Goal: Transaction & Acquisition: Purchase product/service

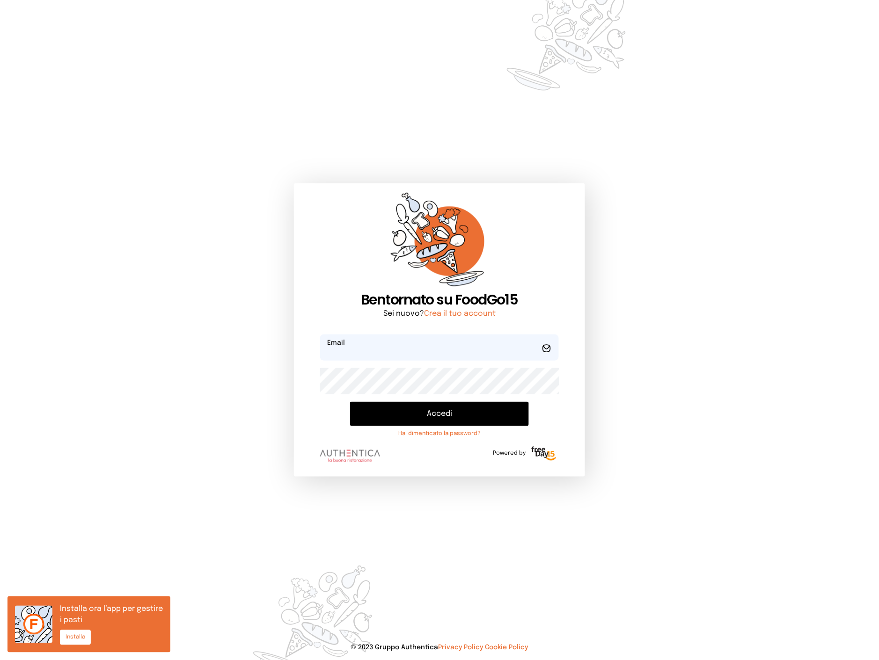
type input "**********"
click at [415, 405] on button "Accedi" at bounding box center [439, 414] width 179 height 24
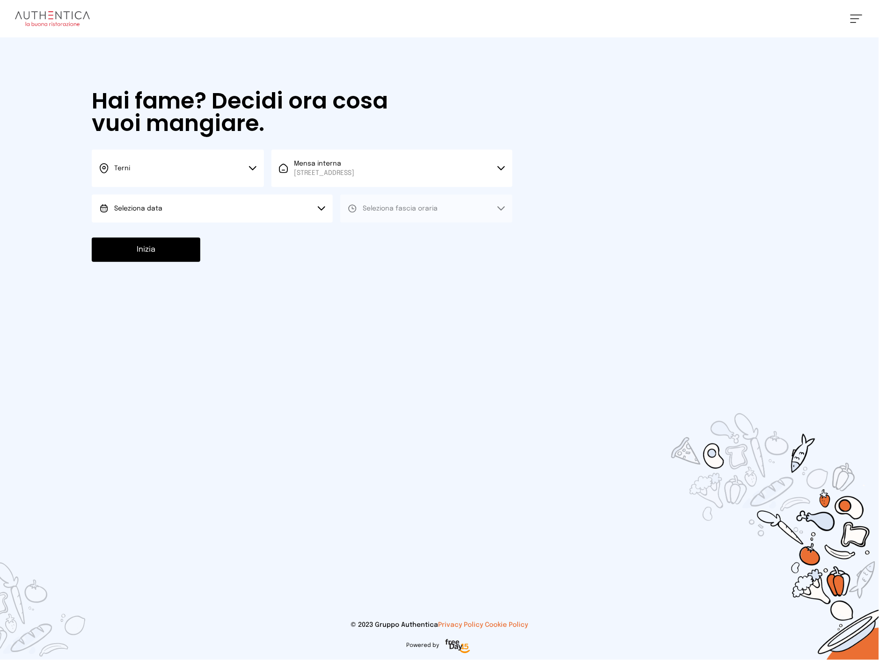
click at [196, 174] on button "Terni" at bounding box center [178, 168] width 172 height 37
click at [300, 266] on div at bounding box center [439, 330] width 879 height 660
click at [319, 174] on span "[STREET_ADDRESS]" at bounding box center [324, 173] width 60 height 9
click at [260, 258] on div at bounding box center [439, 330] width 879 height 660
click at [231, 206] on button "Seleziona data" at bounding box center [212, 209] width 241 height 28
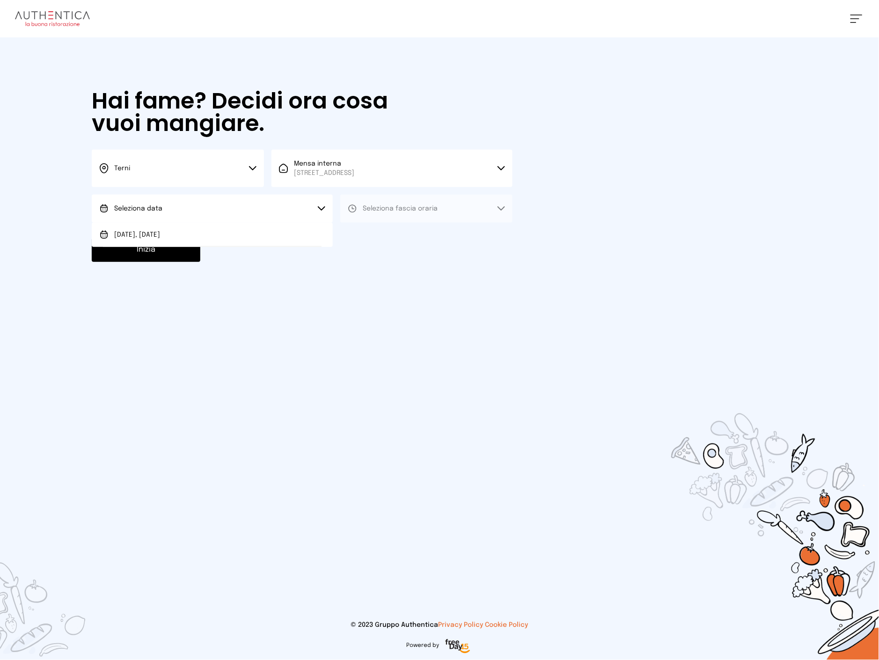
drag, startPoint x: 193, startPoint y: 239, endPoint x: 210, endPoint y: 235, distance: 17.0
click at [195, 237] on li "[DATE], [DATE]" at bounding box center [212, 235] width 241 height 24
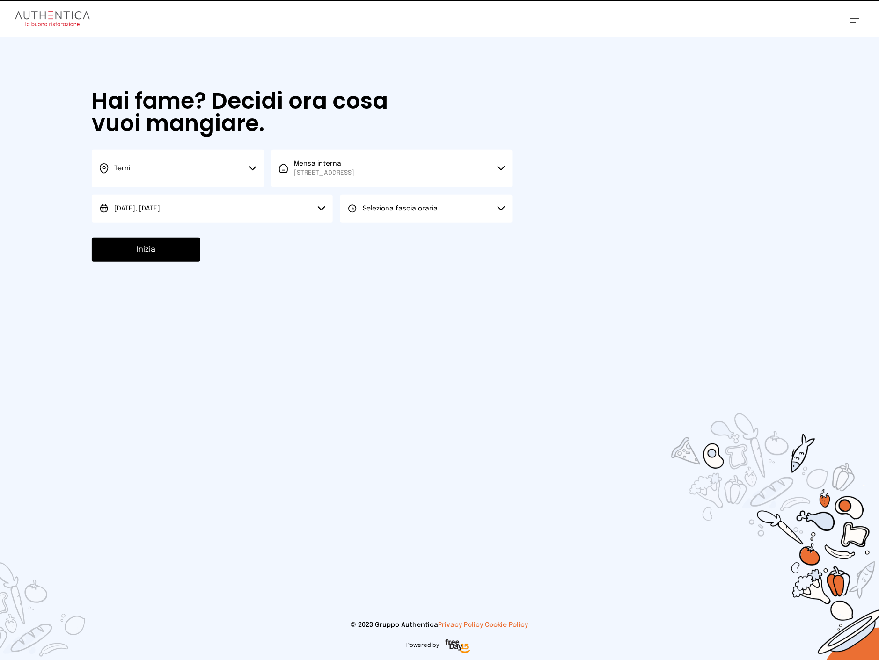
click at [379, 205] on span "Seleziona fascia oraria" at bounding box center [400, 208] width 75 height 7
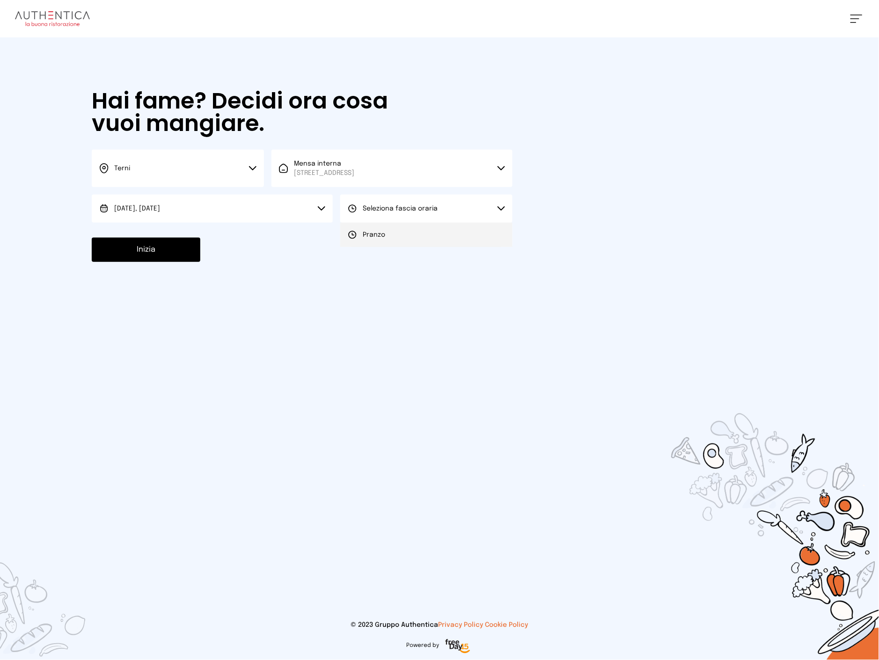
click at [365, 235] on span "Pranzo" at bounding box center [374, 234] width 22 height 9
click at [154, 252] on button "Inizia" at bounding box center [146, 250] width 109 height 24
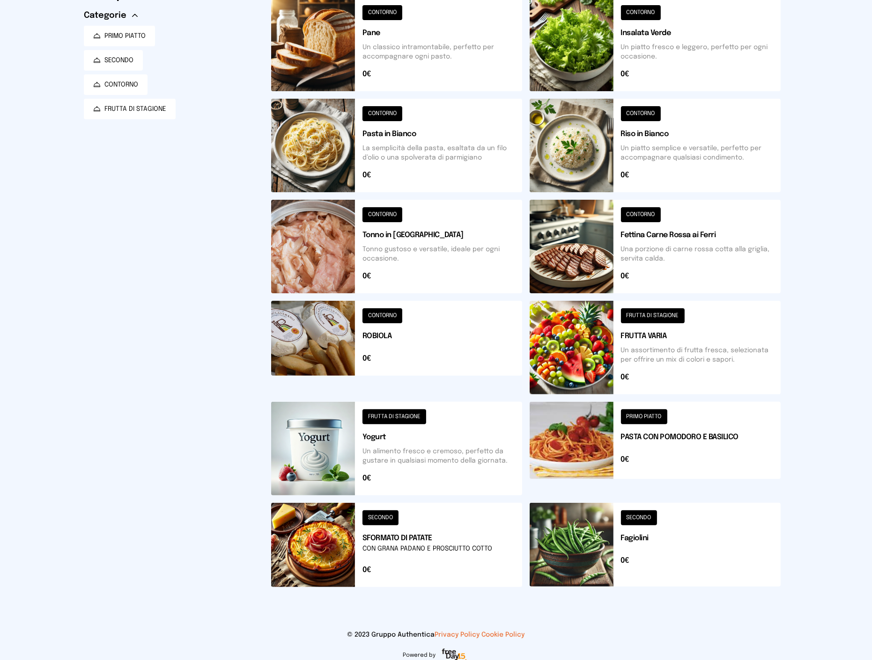
scroll to position [105, 0]
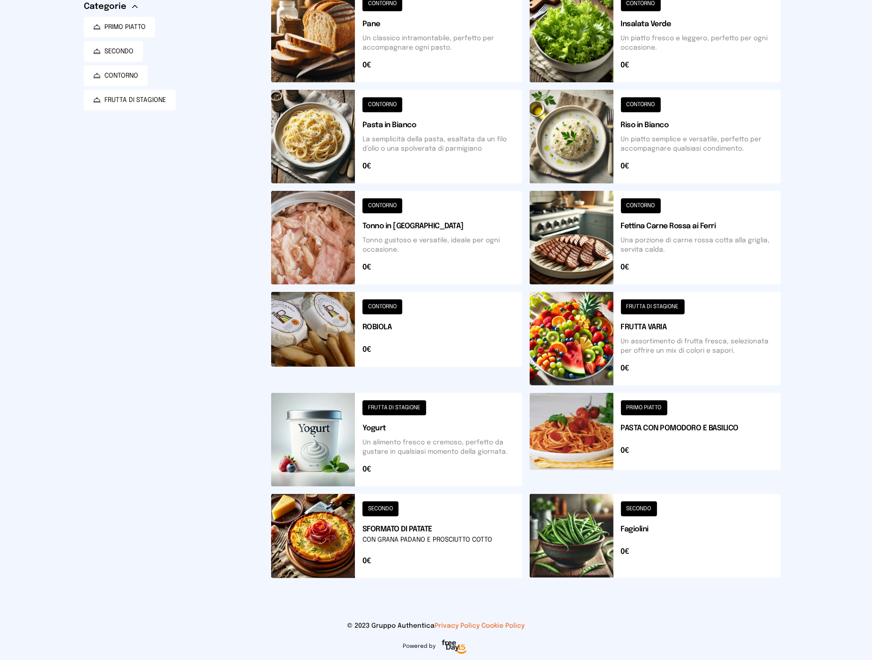
click at [457, 447] on button at bounding box center [396, 440] width 251 height 94
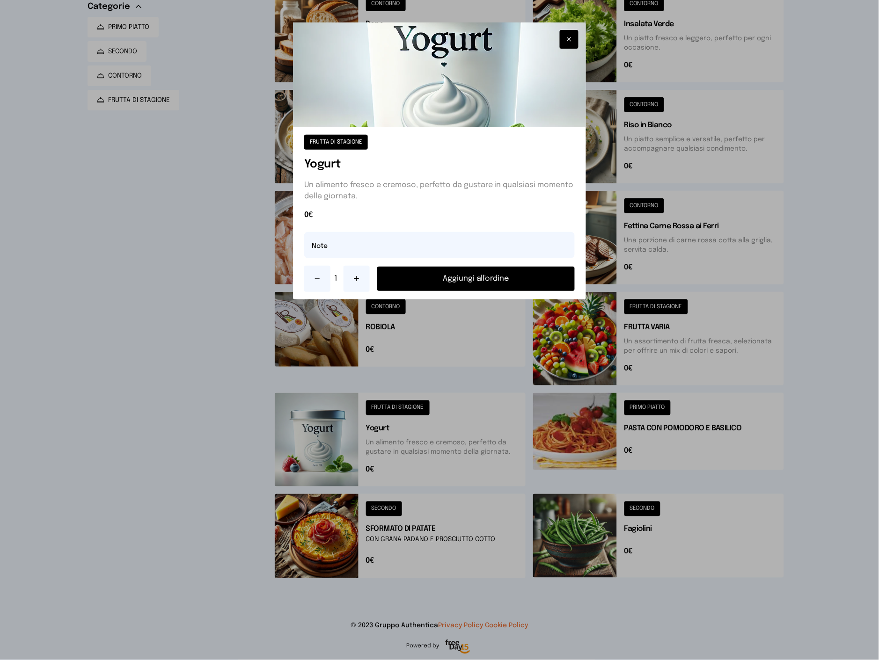
click at [359, 282] on icon at bounding box center [356, 278] width 7 height 7
click at [424, 282] on button "Aggiungi all'ordine" at bounding box center [476, 279] width 198 height 24
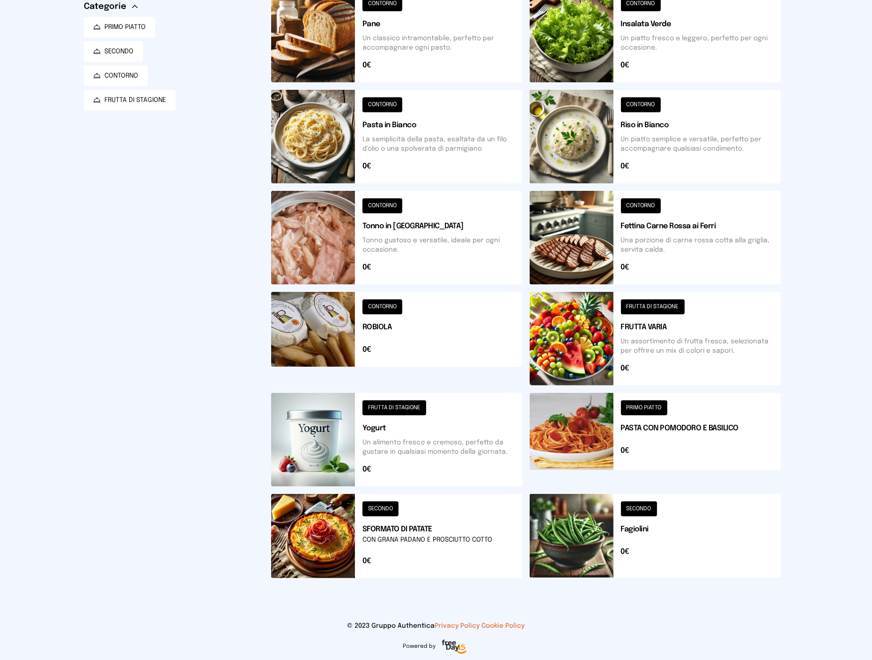
click at [689, 349] on button at bounding box center [654, 339] width 251 height 94
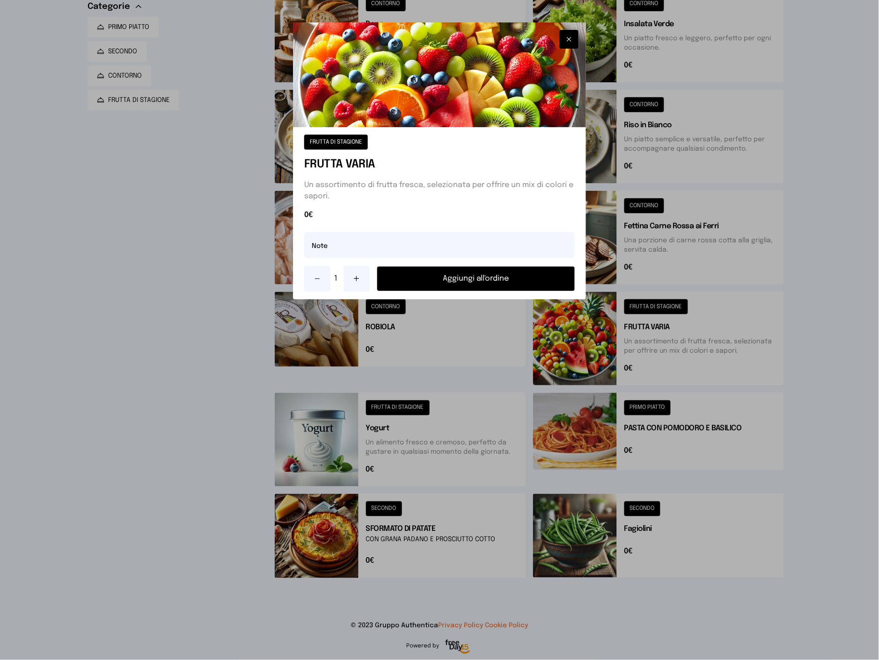
click at [361, 274] on button at bounding box center [357, 279] width 26 height 26
drag, startPoint x: 422, startPoint y: 275, endPoint x: 470, endPoint y: 276, distance: 48.2
click at [422, 275] on button "Aggiungi all'ordine" at bounding box center [476, 279] width 198 height 24
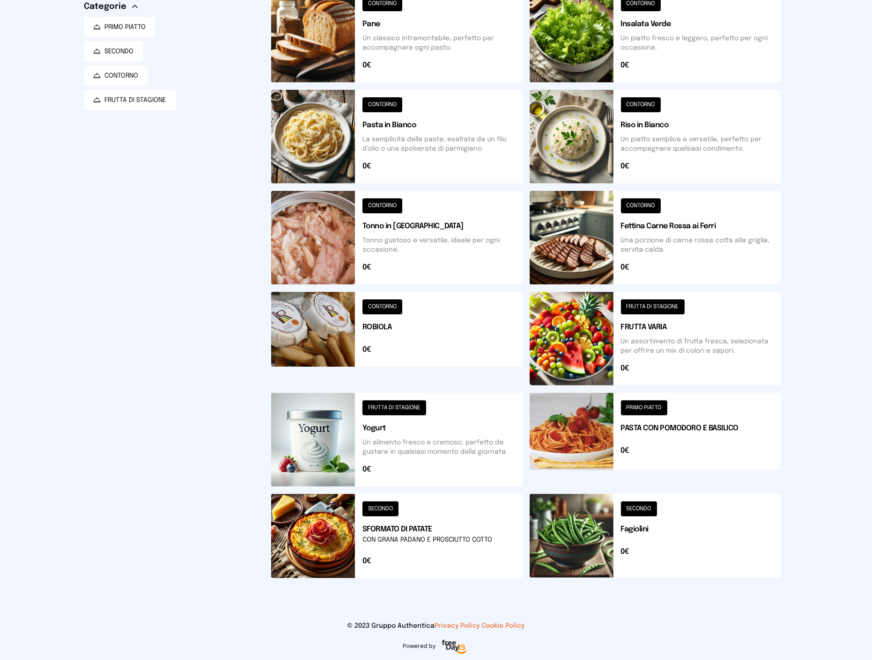
click at [726, 264] on button at bounding box center [654, 238] width 251 height 94
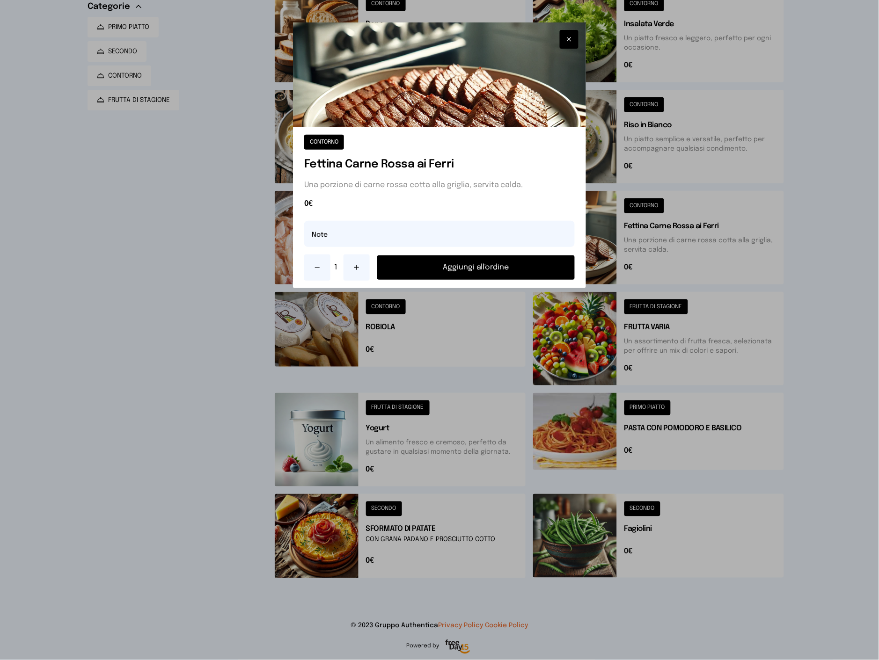
click at [420, 264] on button "Aggiungi all'ordine" at bounding box center [476, 268] width 198 height 24
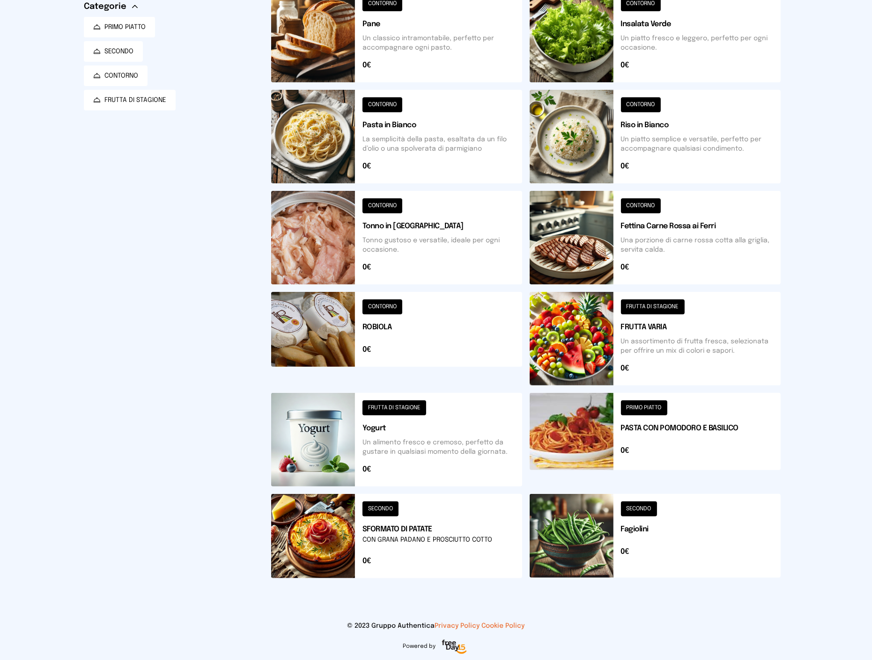
click at [588, 518] on button at bounding box center [654, 536] width 251 height 84
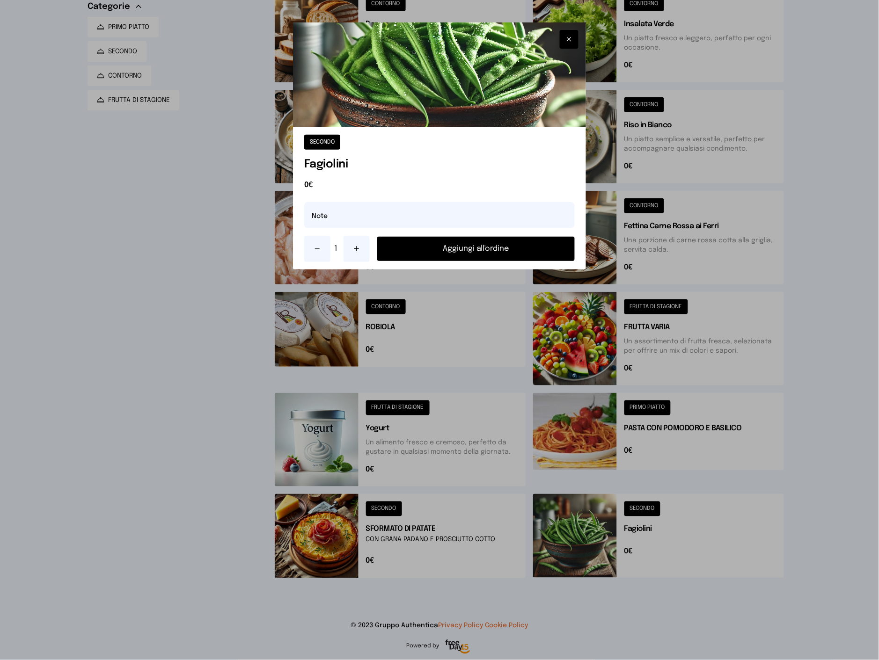
click at [441, 253] on button "Aggiungi all'ordine" at bounding box center [476, 249] width 198 height 24
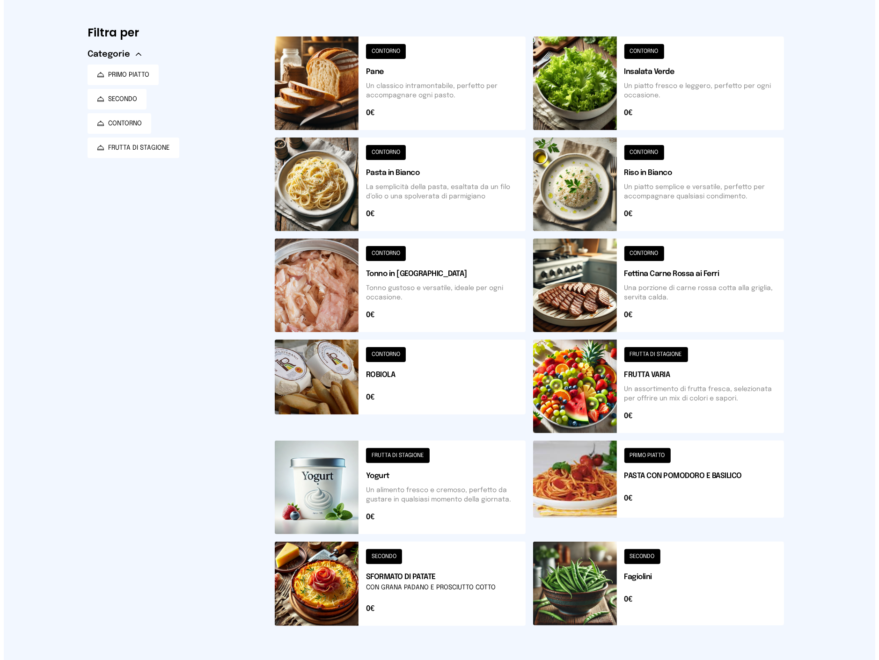
scroll to position [0, 0]
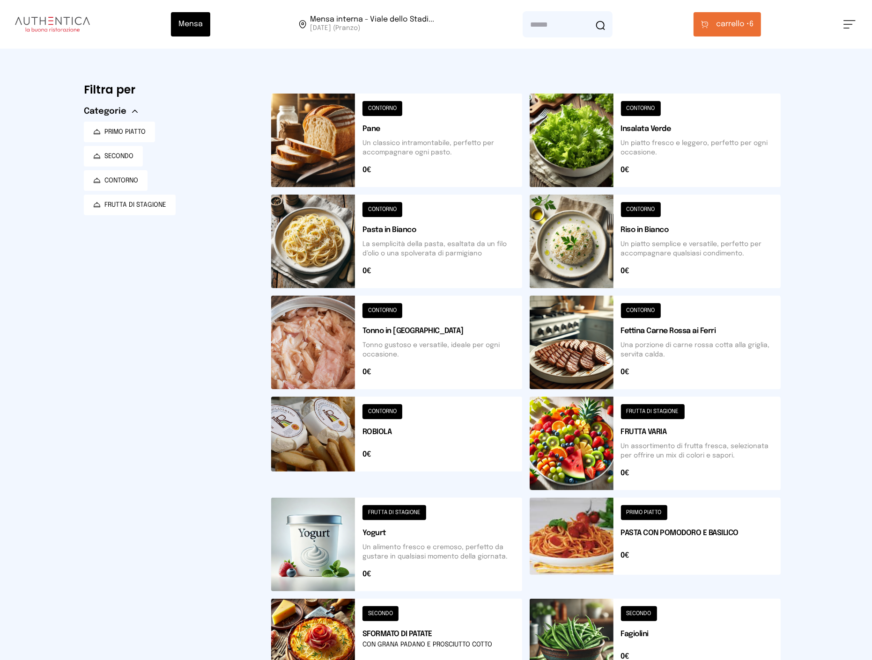
click at [403, 149] on button at bounding box center [396, 141] width 251 height 94
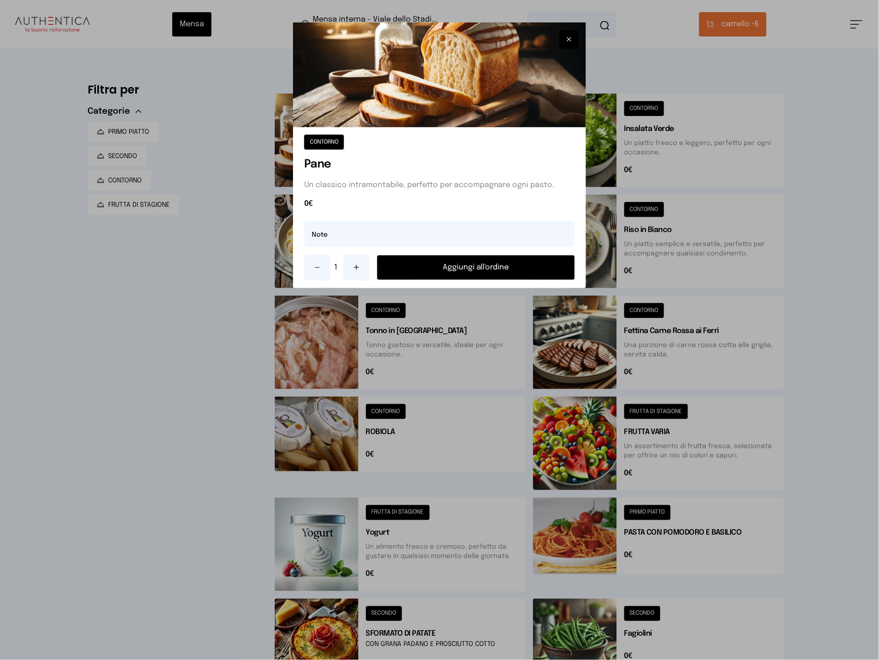
drag, startPoint x: 480, startPoint y: 268, endPoint x: 551, endPoint y: 244, distance: 74.9
click at [480, 267] on button "Aggiungi all'ordine" at bounding box center [476, 268] width 198 height 24
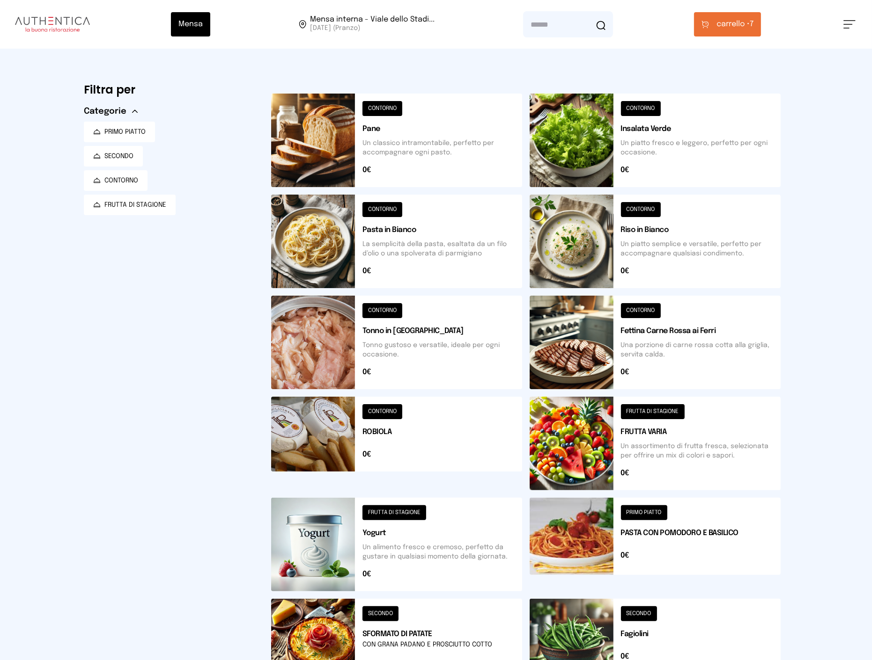
click at [724, 19] on span "carrello •" at bounding box center [732, 24] width 33 height 11
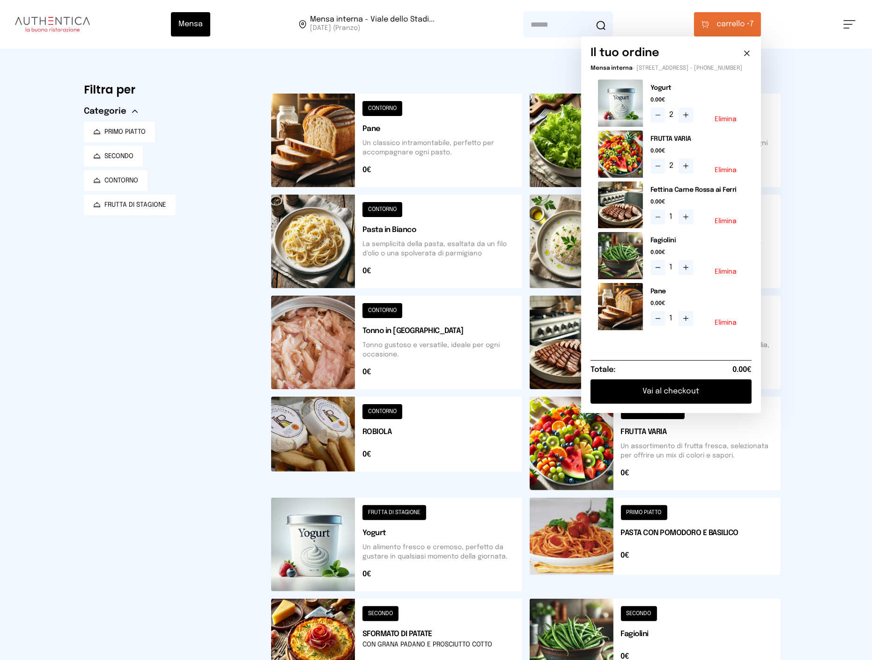
click at [694, 399] on button "Vai al checkout" at bounding box center [670, 392] width 161 height 24
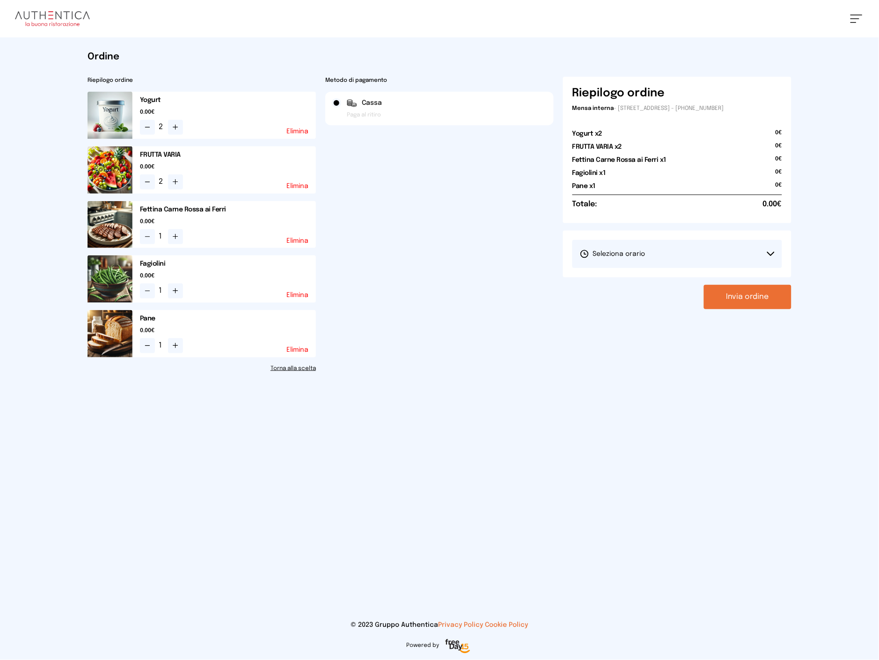
click at [712, 248] on button "Seleziona orario" at bounding box center [677, 254] width 210 height 28
click at [653, 283] on li "1° Turno (13:00 - 15:00)" at bounding box center [677, 280] width 210 height 24
click at [729, 294] on button "Invia ordine" at bounding box center [748, 297] width 88 height 24
